Goal: Task Accomplishment & Management: Complete application form

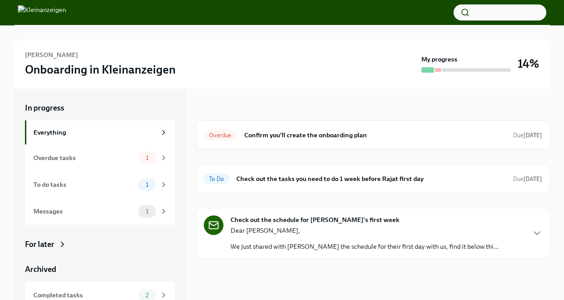
scroll to position [11, 0]
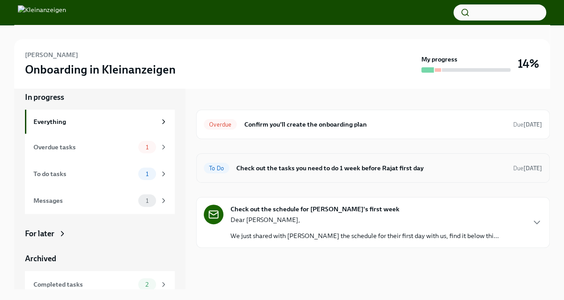
click at [270, 167] on h6 "Check out the tasks you need to do 1 week before Rajat first day" at bounding box center [371, 168] width 270 height 10
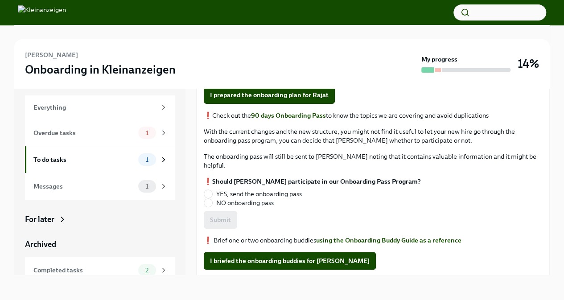
scroll to position [68, 0]
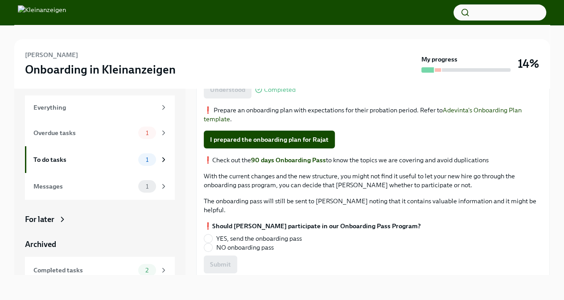
click at [288, 159] on strong "90 days Onboarding Pass" at bounding box center [288, 160] width 75 height 8
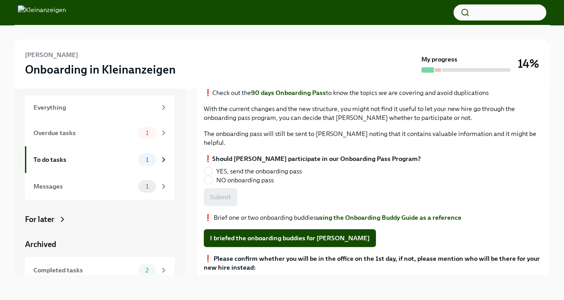
scroll to position [112, 0]
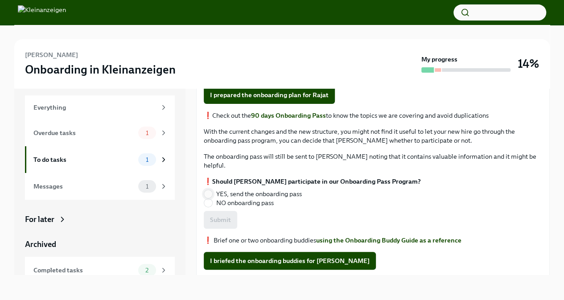
click at [208, 190] on input "YES, send the onboarding pass" at bounding box center [208, 194] width 8 height 8
radio input "true"
click at [225, 215] on span "Submit" at bounding box center [220, 219] width 21 height 9
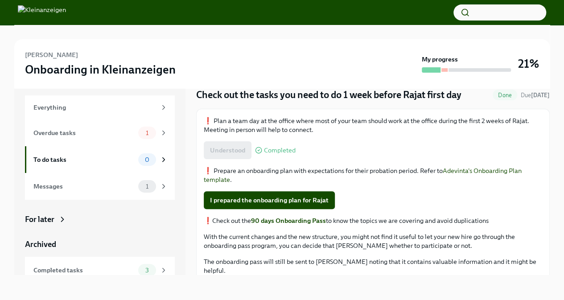
scroll to position [0, 0]
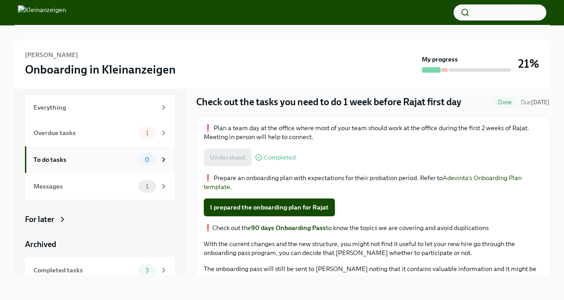
click at [114, 172] on div "To do tasks 0" at bounding box center [100, 159] width 150 height 27
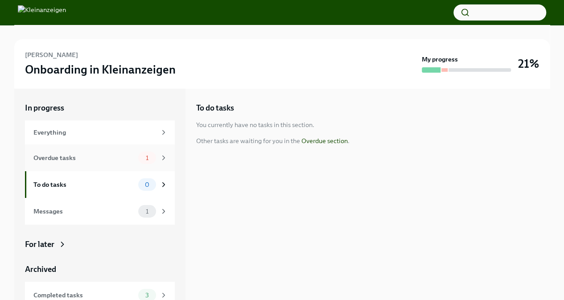
click at [120, 161] on div "Overdue tasks" at bounding box center [83, 158] width 101 height 10
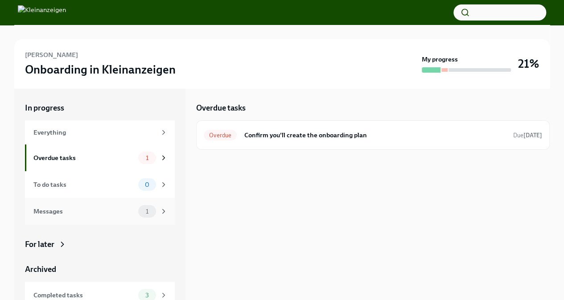
click at [91, 212] on div "Messages" at bounding box center [83, 211] width 101 height 10
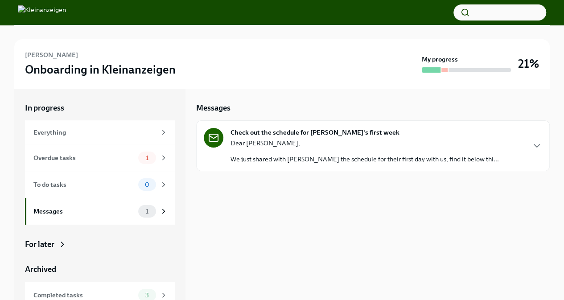
click at [283, 147] on p "Dear [PERSON_NAME]," at bounding box center [364, 143] width 268 height 9
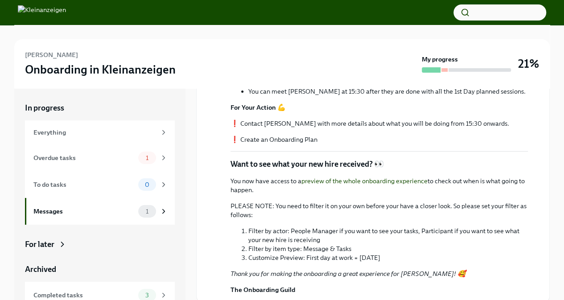
scroll to position [246, 0]
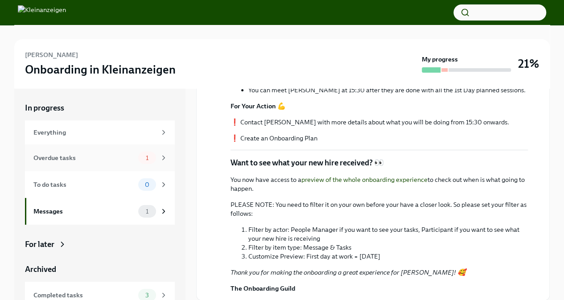
click at [93, 155] on div "Overdue tasks" at bounding box center [83, 158] width 101 height 10
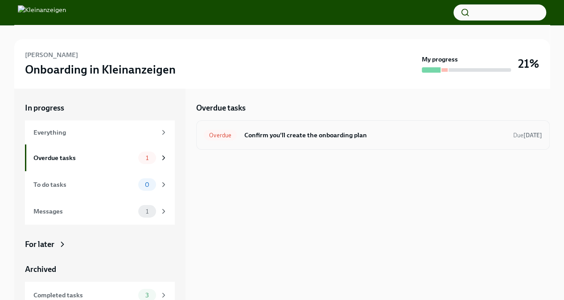
click at [319, 141] on div "Overdue Confirm you'll create the onboarding plan Due today" at bounding box center [373, 135] width 338 height 14
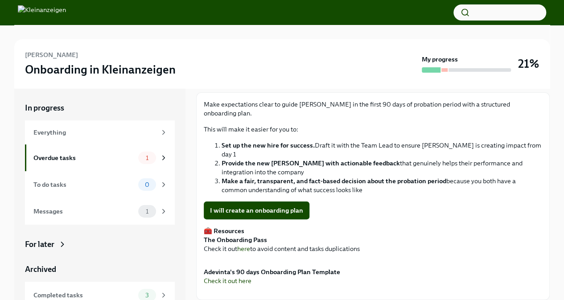
scroll to position [190, 0]
click at [294, 260] on button "Zoom image" at bounding box center [373, 260] width 338 height 0
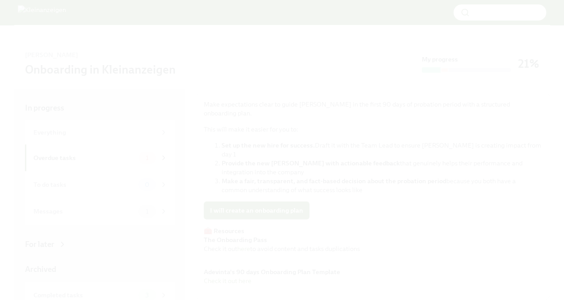
click at [294, 160] on button "Unzoom image" at bounding box center [282, 150] width 564 height 300
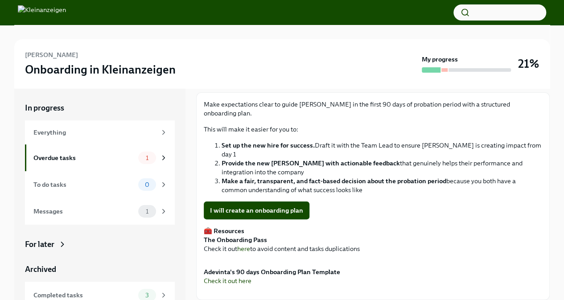
click at [294, 160] on button "Unzoom image" at bounding box center [282, 150] width 564 height 300
click at [330, 292] on button "Zoom image" at bounding box center [373, 292] width 338 height 0
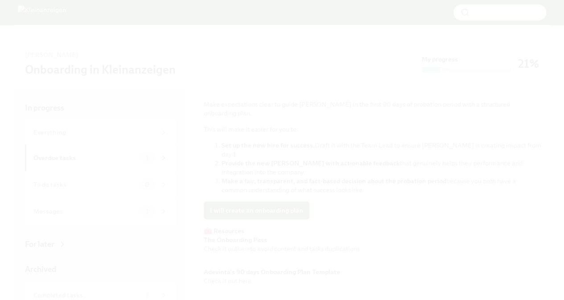
click at [330, 176] on button "Unzoom image" at bounding box center [282, 150] width 564 height 300
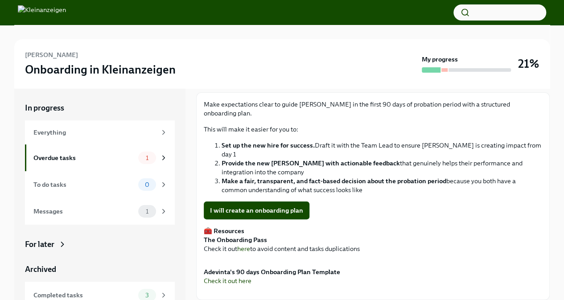
click at [330, 176] on button "Unzoom image" at bounding box center [282, 150] width 564 height 300
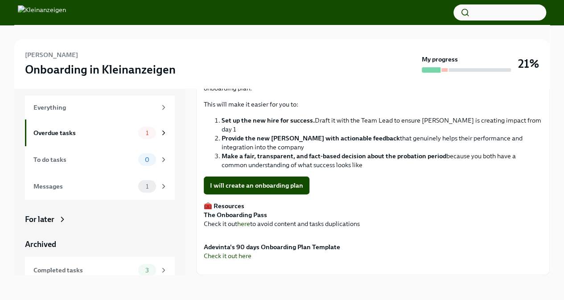
scroll to position [308, 0]
click at [227, 252] on link "Check it out here" at bounding box center [228, 256] width 48 height 8
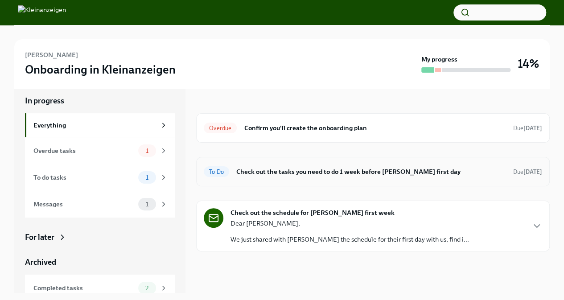
scroll to position [11, 0]
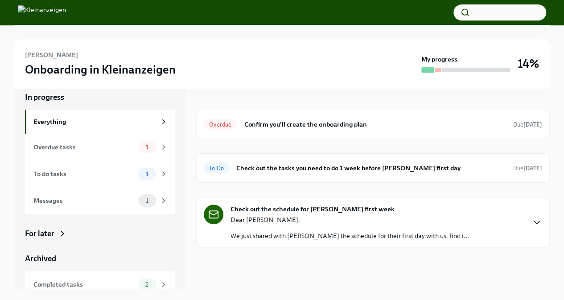
click at [541, 224] on icon "button" at bounding box center [536, 222] width 11 height 11
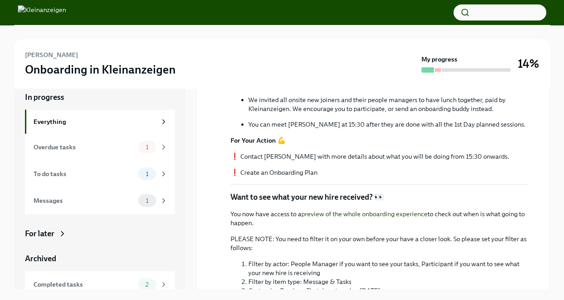
scroll to position [333, 0]
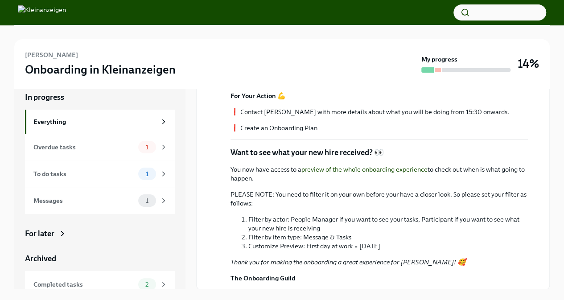
click at [373, 248] on li "Customize Preview: First day at work = [DATE]" at bounding box center [388, 246] width 280 height 9
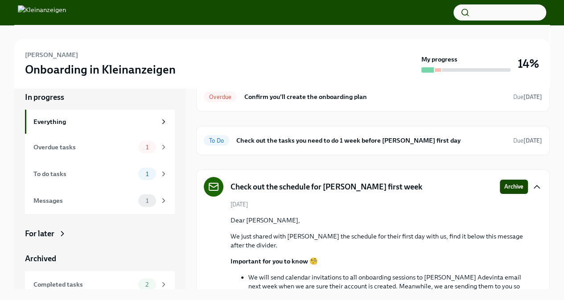
scroll to position [0, 0]
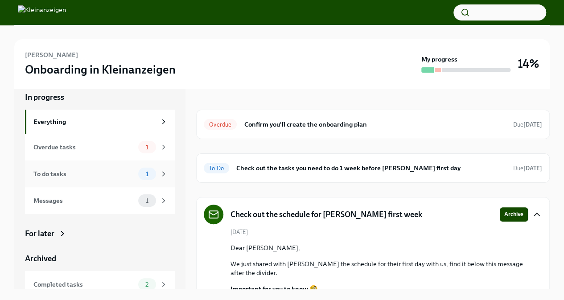
click at [93, 175] on div "To do tasks" at bounding box center [83, 174] width 101 height 10
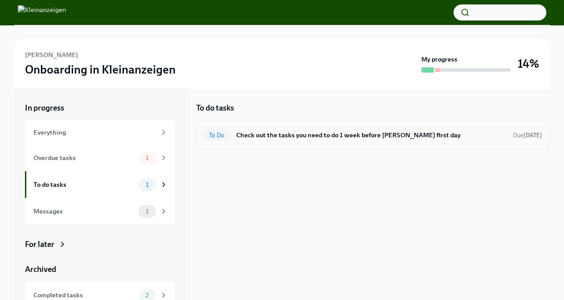
click at [341, 132] on h6 "Check out the tasks you need to do 1 week before [PERSON_NAME] first day" at bounding box center [371, 135] width 270 height 10
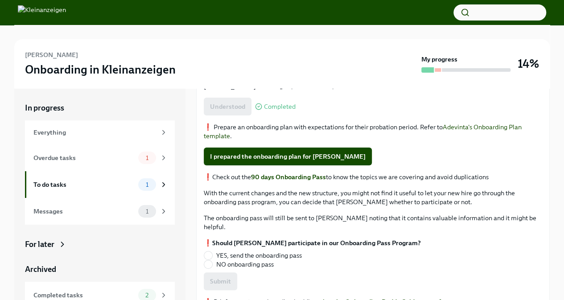
scroll to position [178, 0]
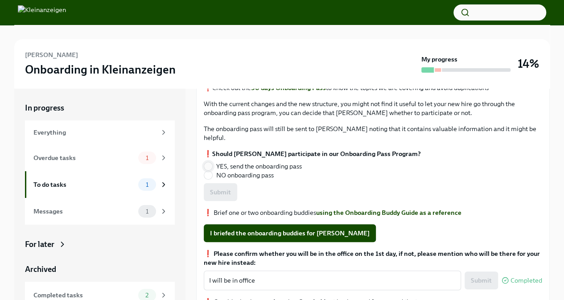
click at [205, 166] on input "YES, send the onboarding pass" at bounding box center [208, 166] width 8 height 8
radio input "true"
click at [216, 188] on span "Submit" at bounding box center [220, 192] width 21 height 9
click at [117, 213] on div "Messages" at bounding box center [83, 211] width 101 height 10
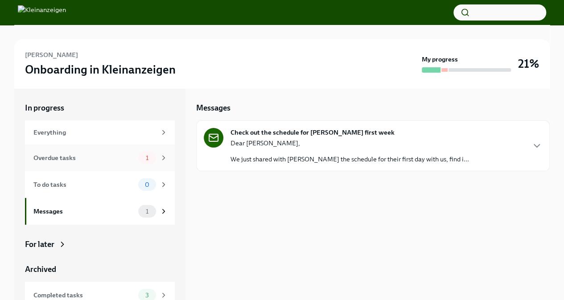
click at [118, 165] on div "Overdue tasks 1" at bounding box center [100, 157] width 150 height 27
